Goal: Complete application form

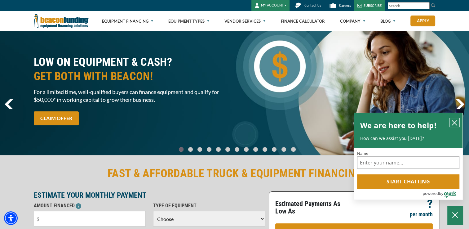
click at [457, 118] on button "close chatbox" at bounding box center [455, 122] width 10 height 9
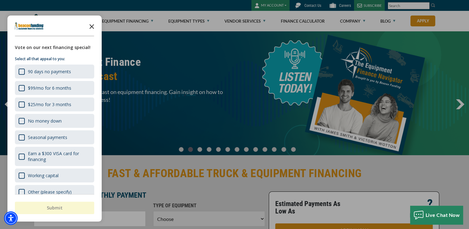
click at [91, 28] on icon "Close the survey" at bounding box center [92, 26] width 12 height 12
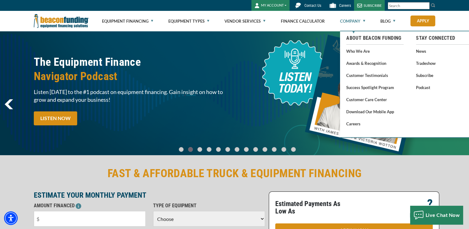
click at [352, 19] on link "Company" at bounding box center [352, 21] width 25 height 20
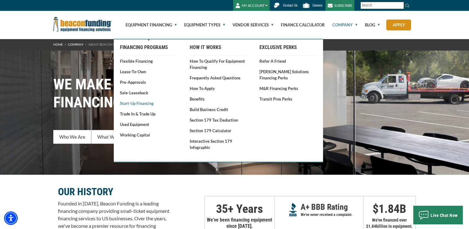
click at [148, 102] on link "Start-Up Financing" at bounding box center [148, 103] width 57 height 6
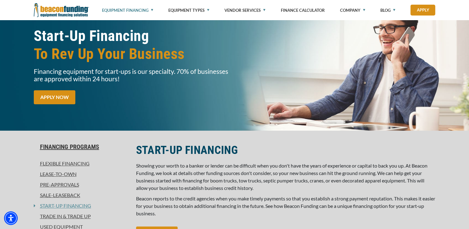
scroll to position [45, 0]
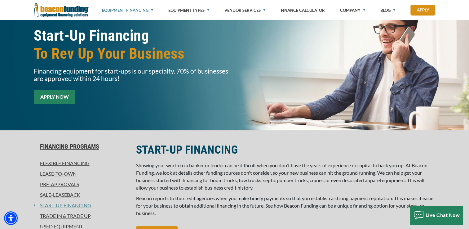
click at [69, 96] on link "APPLY NOW" at bounding box center [55, 97] width 42 height 14
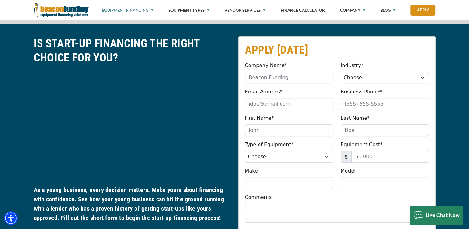
scroll to position [295, 0]
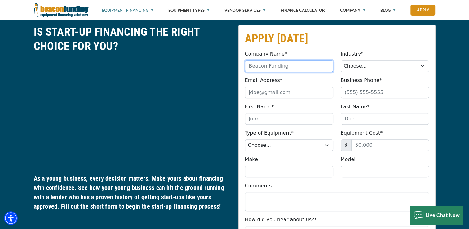
click at [260, 67] on input "Company Name*" at bounding box center [289, 66] width 88 height 12
type input "Fx Print Lab LLC"
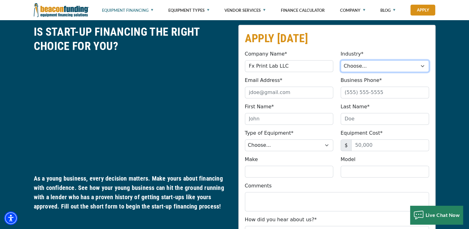
click at [363, 65] on select "Choose... Towing Landscape/Hardscape Decorated Apparel Septic Light Constructio…" at bounding box center [385, 66] width 88 height 12
select select "5"
click at [341, 60] on select "Choose... Towing Landscape/Hardscape Decorated Apparel Septic Light Constructio…" at bounding box center [385, 66] width 88 height 12
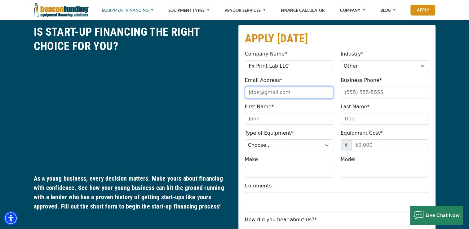
click at [284, 88] on input "Email Address*" at bounding box center [289, 93] width 88 height 12
paste input "pearlarosario@gmail.com"
type input "pearlarosario@gmail.com"
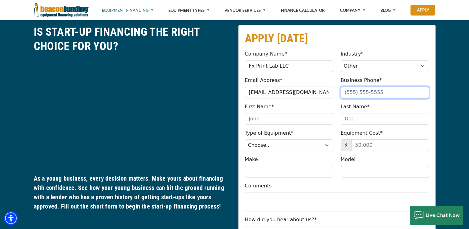
click at [365, 93] on input "Business Phone*" at bounding box center [385, 93] width 88 height 12
type input "(404) 851-4266"
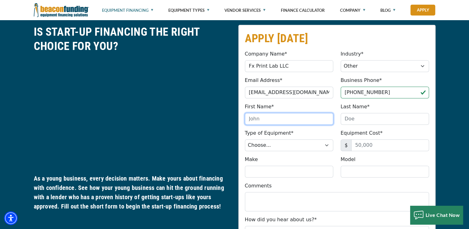
click at [294, 122] on input "First Name*" at bounding box center [289, 119] width 88 height 12
type input "e"
type input "O"
type input "Perla"
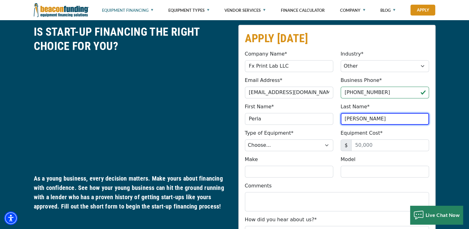
type input "Rosario"
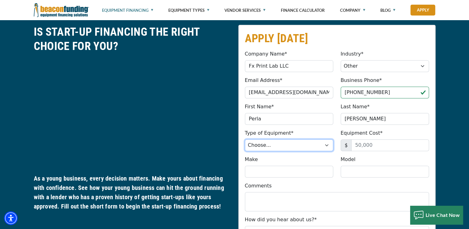
click at [278, 145] on select "Choose... Backhoe Boom/Bucket Truck Chipper Commercial Mower Crane DTG/DTF Prin…" at bounding box center [289, 145] width 88 height 12
select select "2"
click at [245, 139] on select "Choose... Backhoe Boom/Bucket Truck Chipper Commercial Mower Crane DTG/DTF Prin…" at bounding box center [289, 145] width 88 height 12
click at [292, 100] on fieldset "APPLY TODAY Company Name* Fx Print Lab LLC Please provide a valid company name.…" at bounding box center [336, 162] width 197 height 274
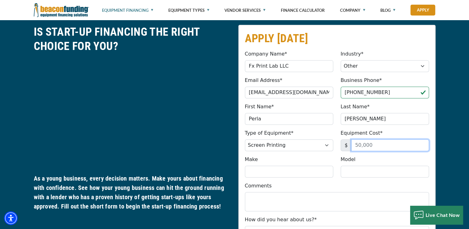
click at [353, 143] on input "Equipment Cost*" at bounding box center [390, 145] width 78 height 12
type input "25,000"
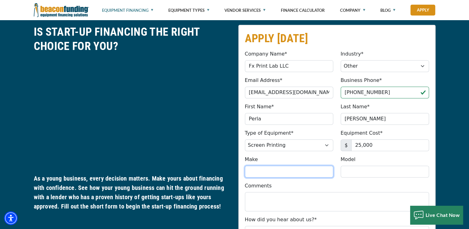
click at [293, 174] on input "Make" at bounding box center [289, 172] width 88 height 12
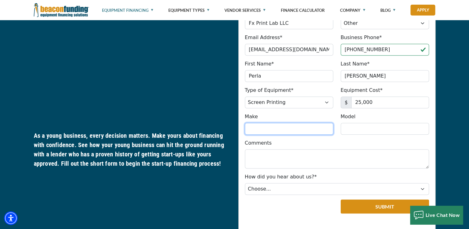
scroll to position [355, 0]
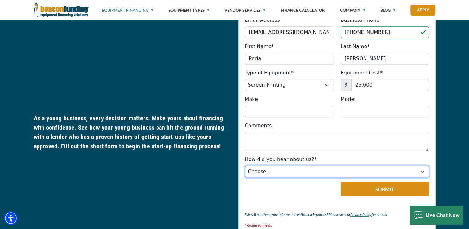
click at [293, 174] on select "Choose... Internet Search Vendor Referral Word of Mouth Client Referral Email E…" at bounding box center [337, 172] width 184 height 12
select select "5"
click at [245, 166] on select "Choose... Internet Search Vendor Referral Word of Mouth Client Referral Email E…" at bounding box center [337, 172] width 184 height 12
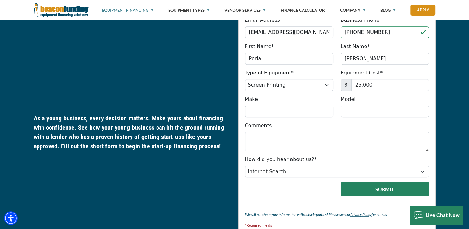
click at [379, 189] on button "Submit" at bounding box center [385, 189] width 88 height 14
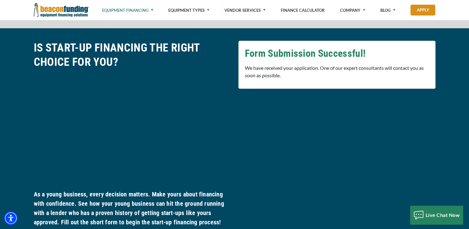
scroll to position [274, 0]
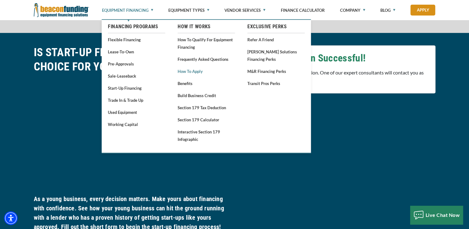
click at [193, 73] on link "How to Apply" at bounding box center [206, 71] width 57 height 8
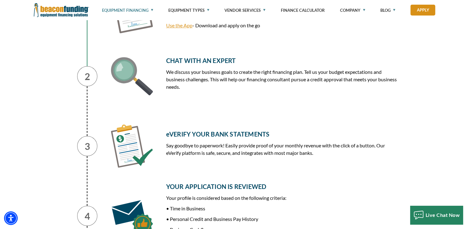
scroll to position [419, 0]
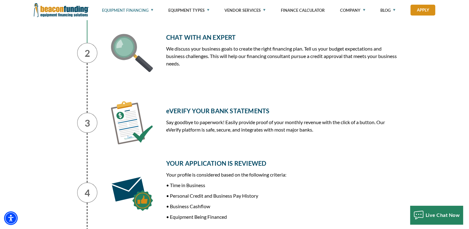
click at [192, 115] on h5 "eVERIFY YOUR BANK STATEMENTS" at bounding box center [282, 110] width 232 height 9
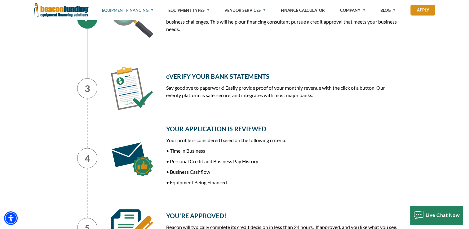
scroll to position [455, 0]
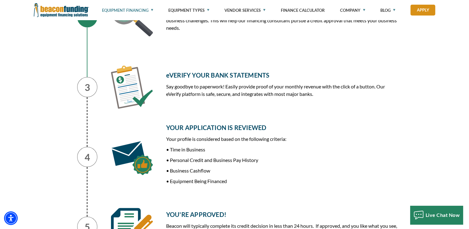
click at [192, 122] on div "eVERIFY YOUR BANK STATEMENTS Say goodbye to paperwork! Easily provide proof of …" at bounding box center [254, 87] width 294 height 70
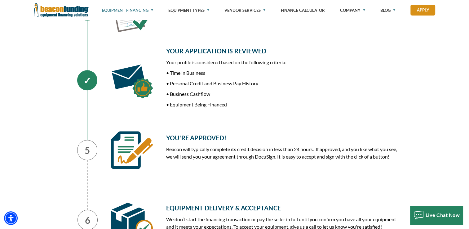
scroll to position [555, 0]
